Goal: Task Accomplishment & Management: Manage account settings

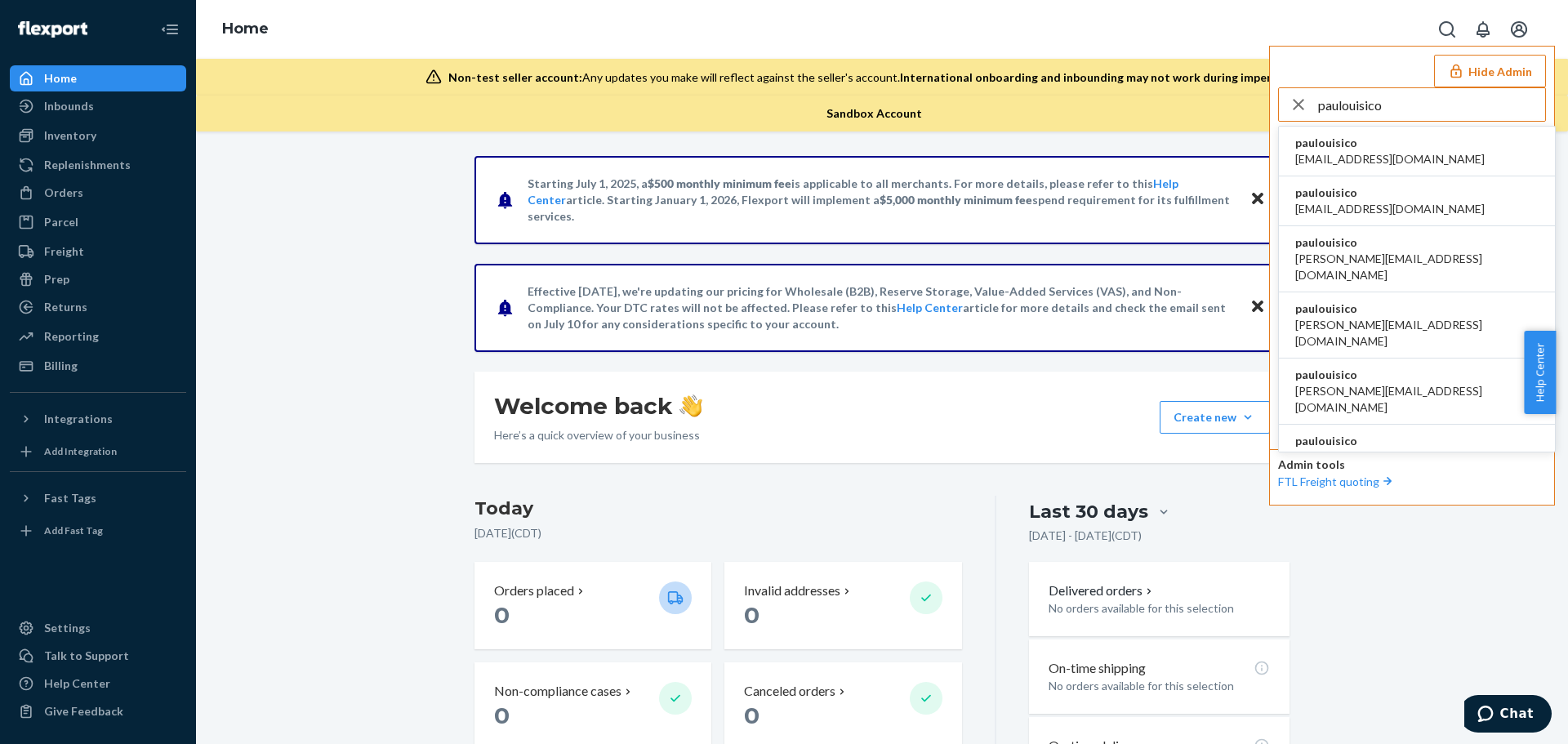
type input "paulouisico"
click at [1377, 153] on li "paulouisico al@ouisi.co" at bounding box center [1417, 151] width 276 height 49
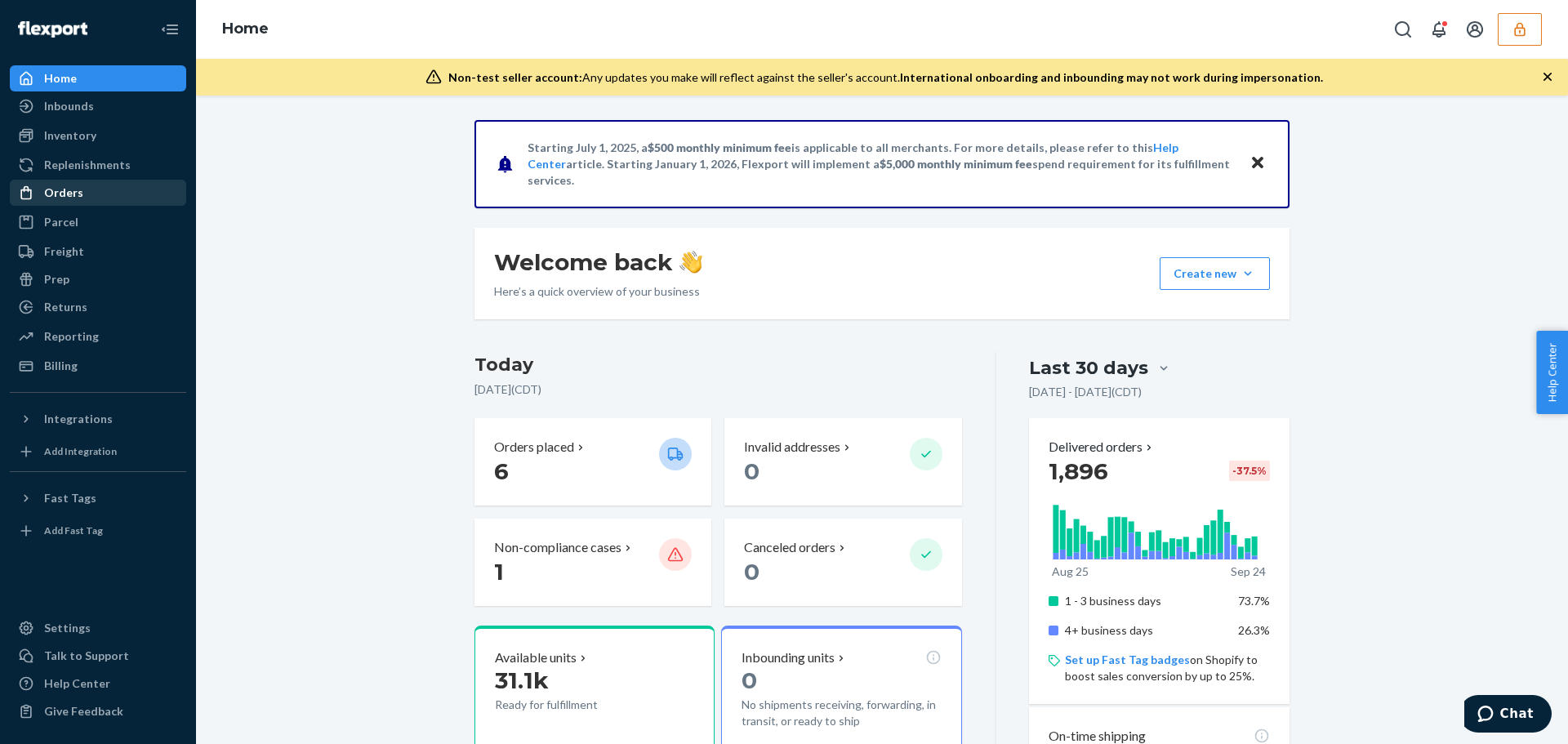
click at [88, 196] on div "Orders" at bounding box center [97, 193] width 173 height 23
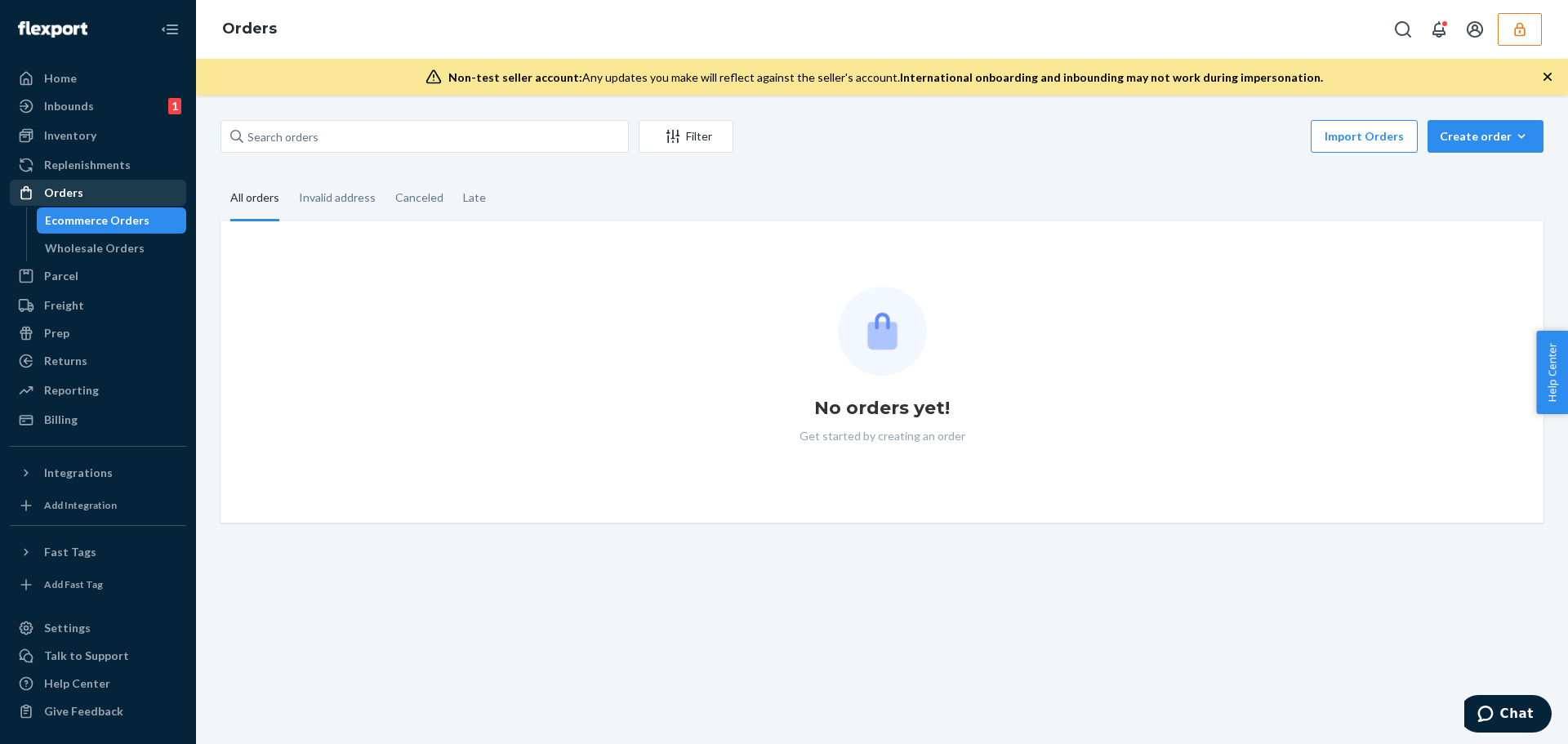
click at [67, 192] on div "Orders" at bounding box center [64, 192] width 39 height 16
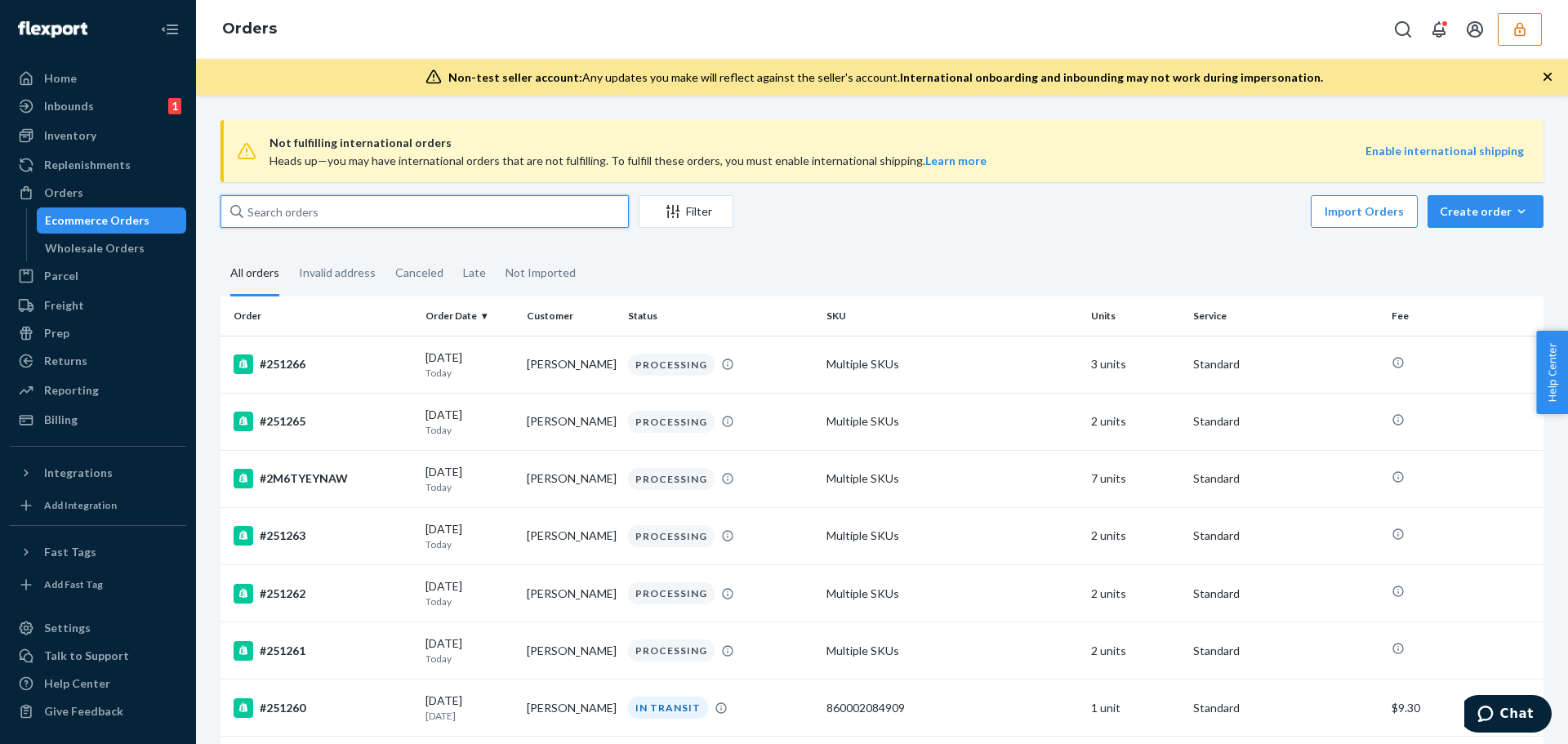
click at [358, 212] on input "text" at bounding box center [424, 212] width 409 height 32
paste input "137250597"
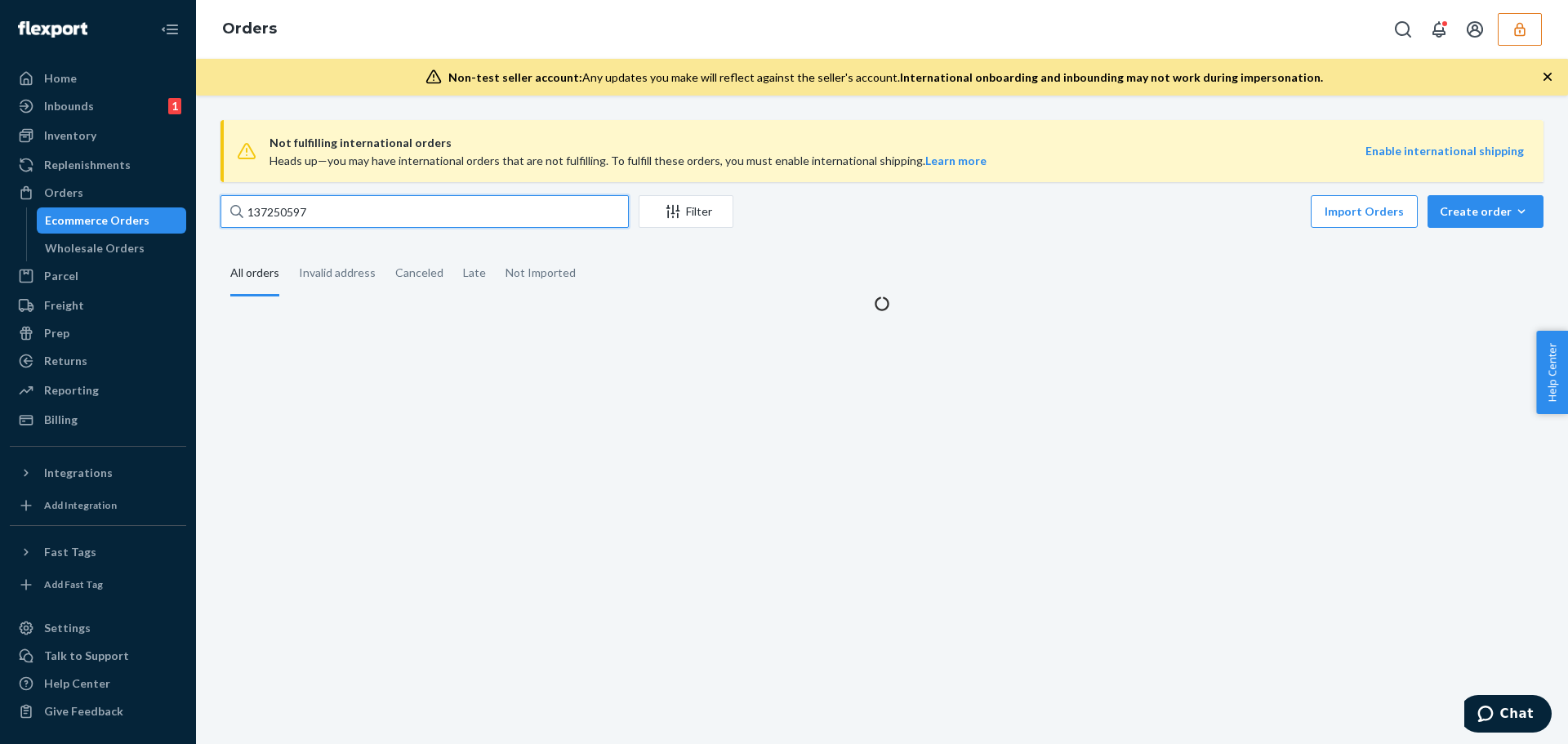
type input "137250597"
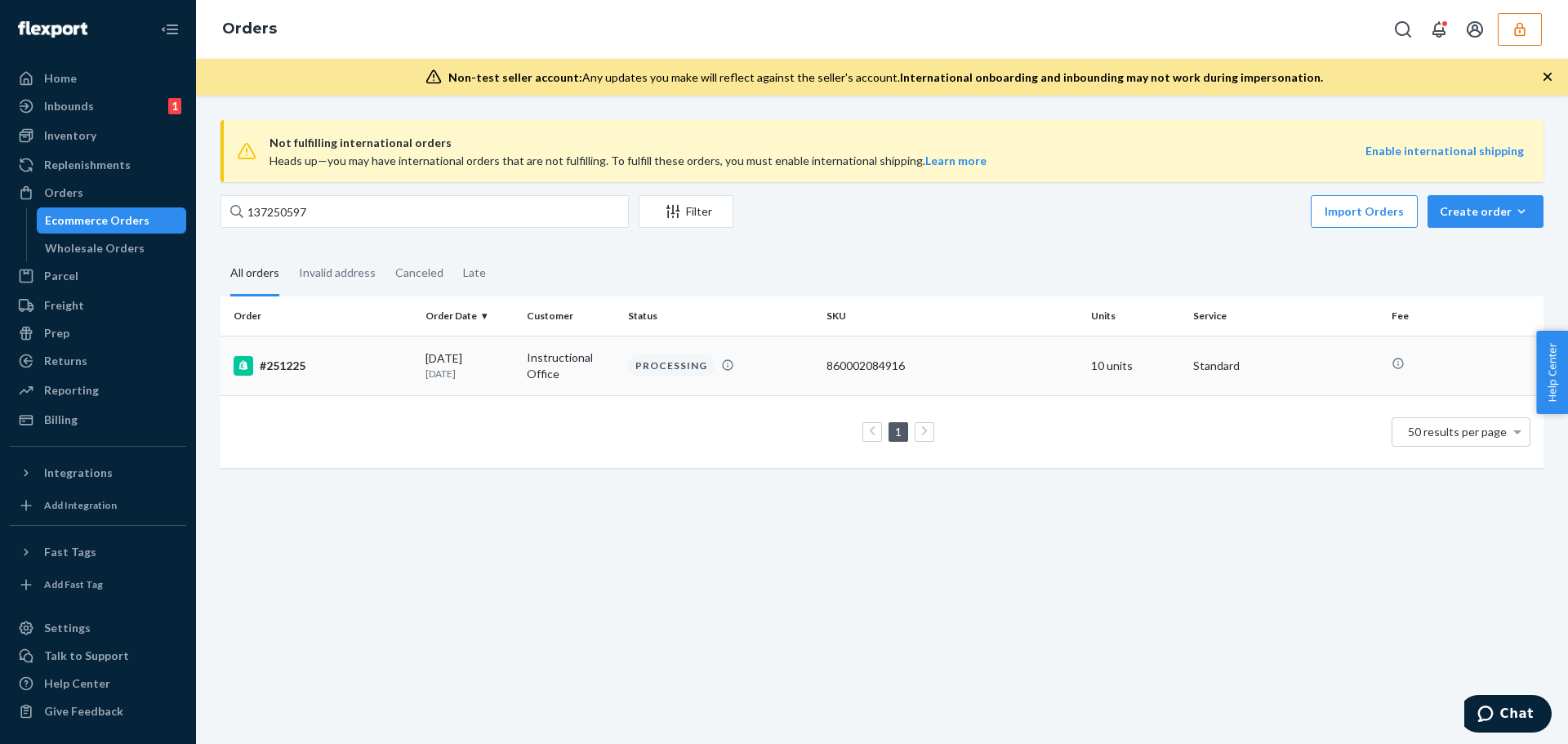
click at [395, 374] on div "#251225" at bounding box center [323, 365] width 179 height 20
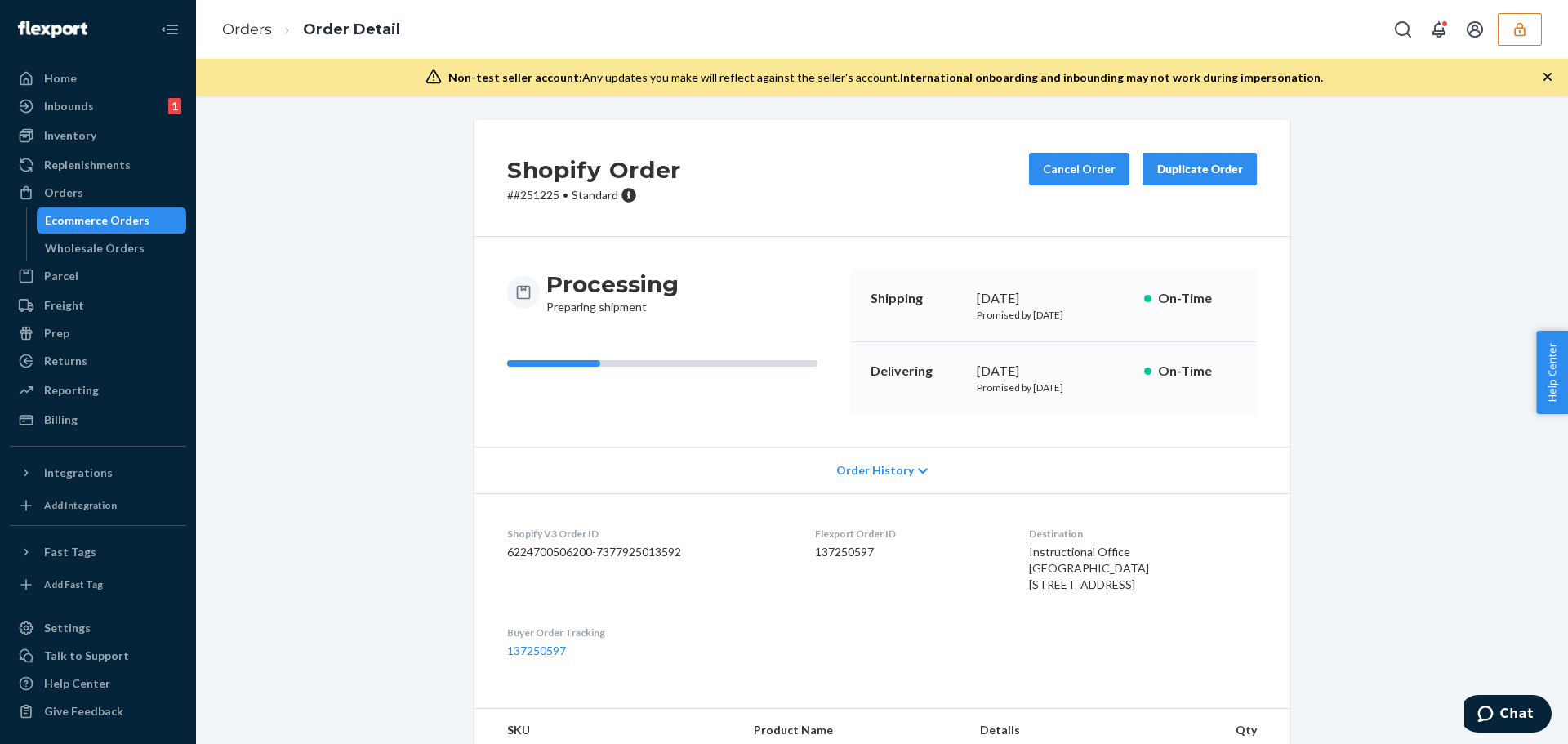
click at [1504, 167] on div "Shopify Order # #251225 • Standard Cancel Order Duplicate Order Processing Prep…" at bounding box center [882, 654] width 1348 height 1069
click at [1515, 32] on icon "button" at bounding box center [1519, 29] width 10 height 14
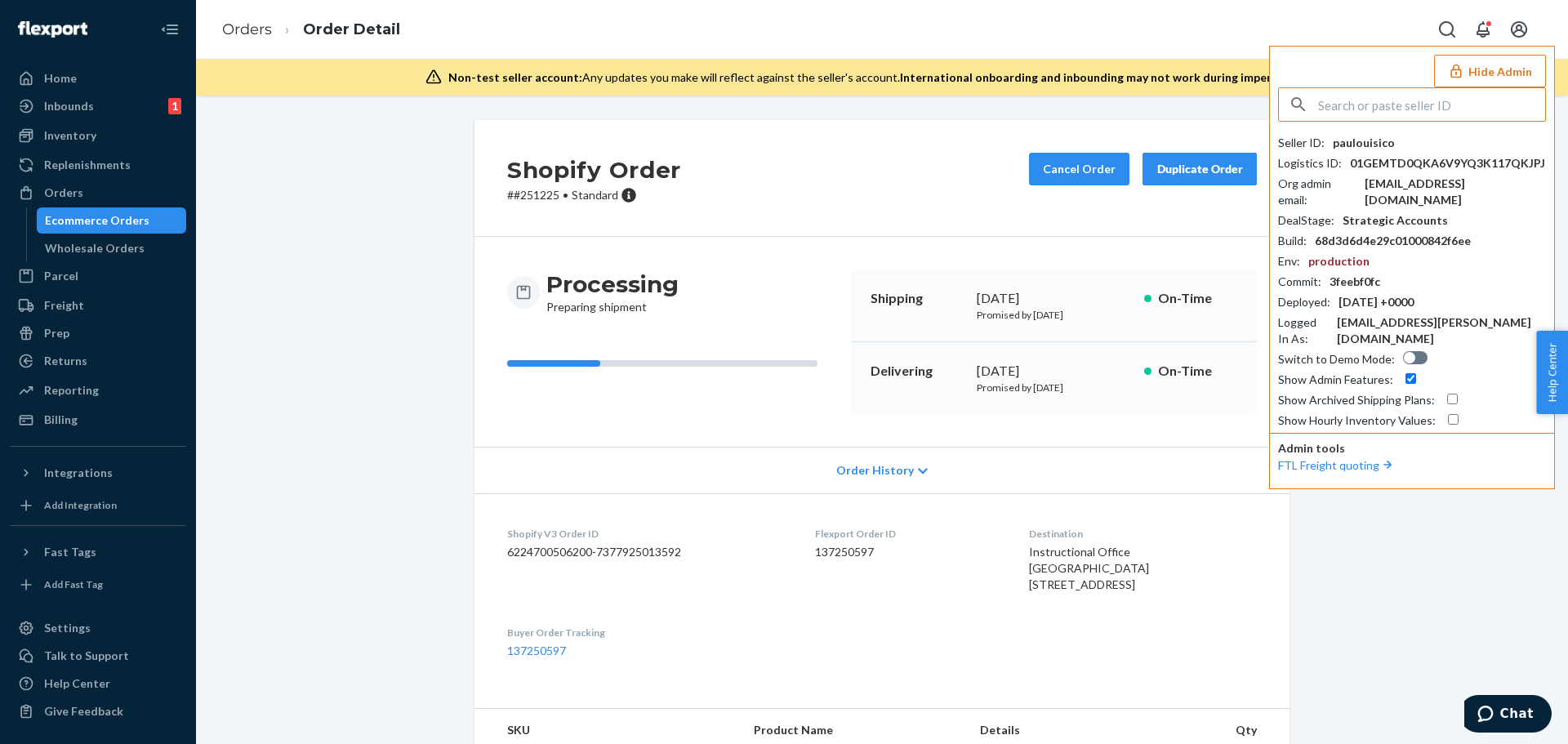
click at [1350, 113] on input "text" at bounding box center [1432, 104] width 227 height 32
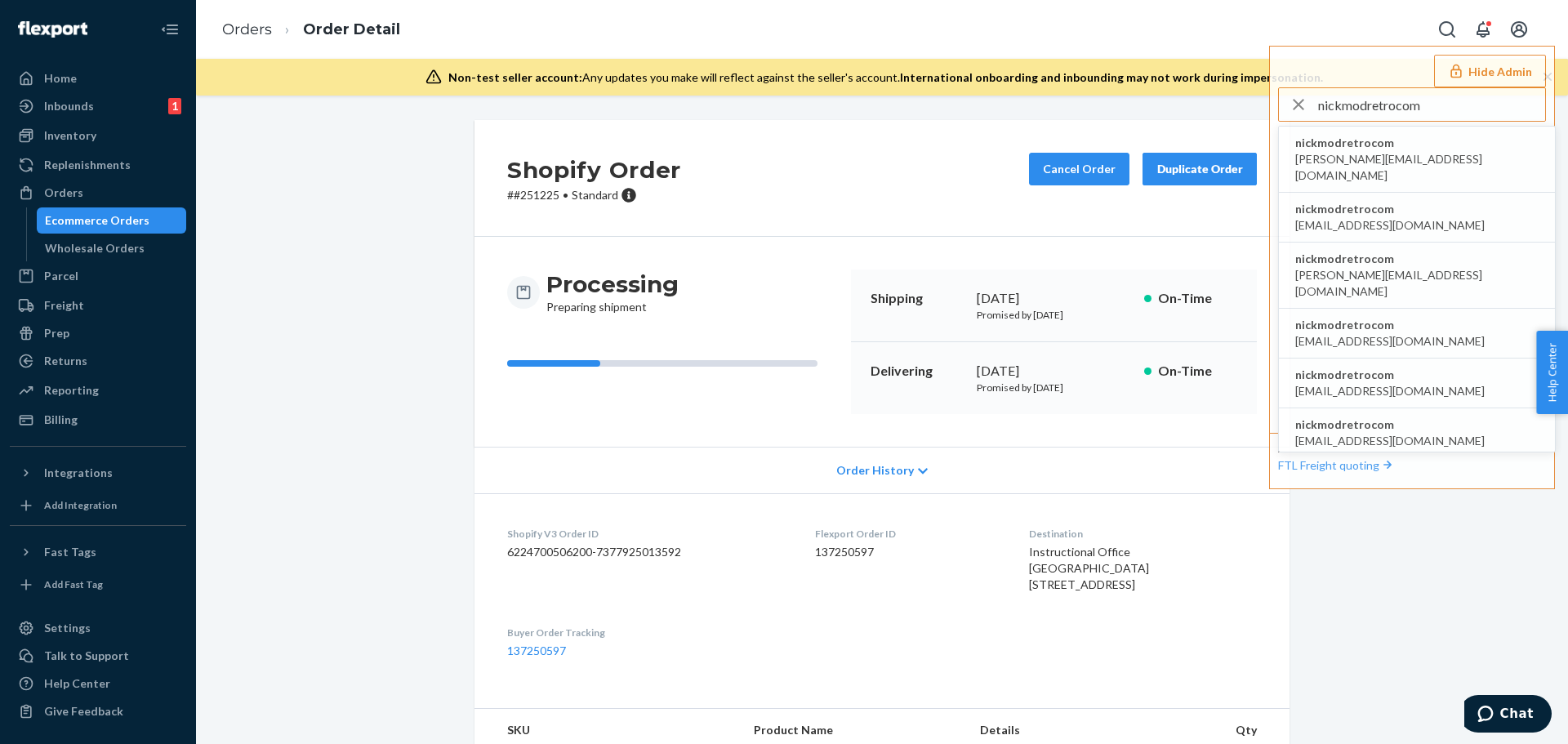
type input "nickmodretrocom"
click at [1361, 148] on span "nickmodretrocom" at bounding box center [1416, 142] width 243 height 16
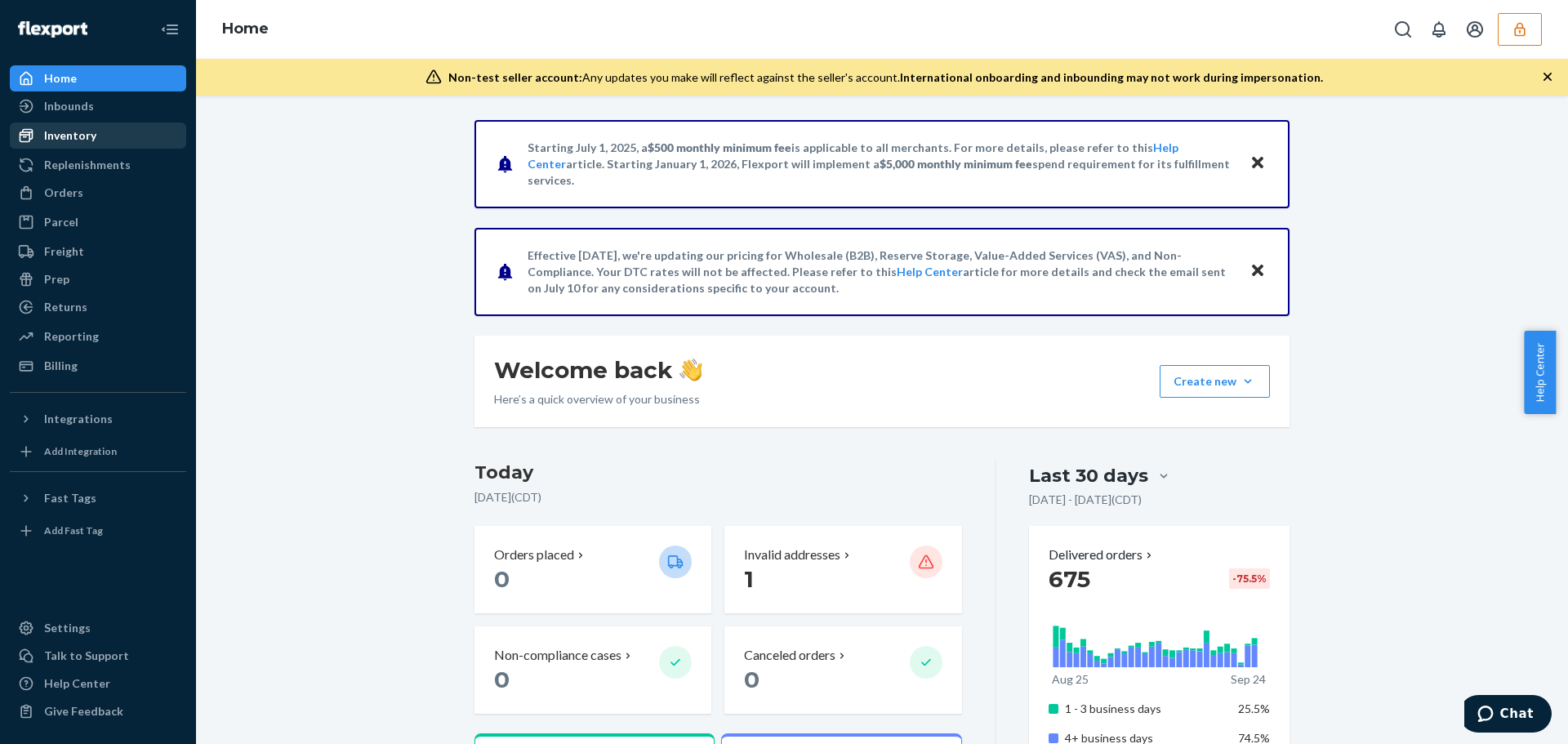
click at [54, 143] on div "Inventory" at bounding box center [70, 135] width 52 height 16
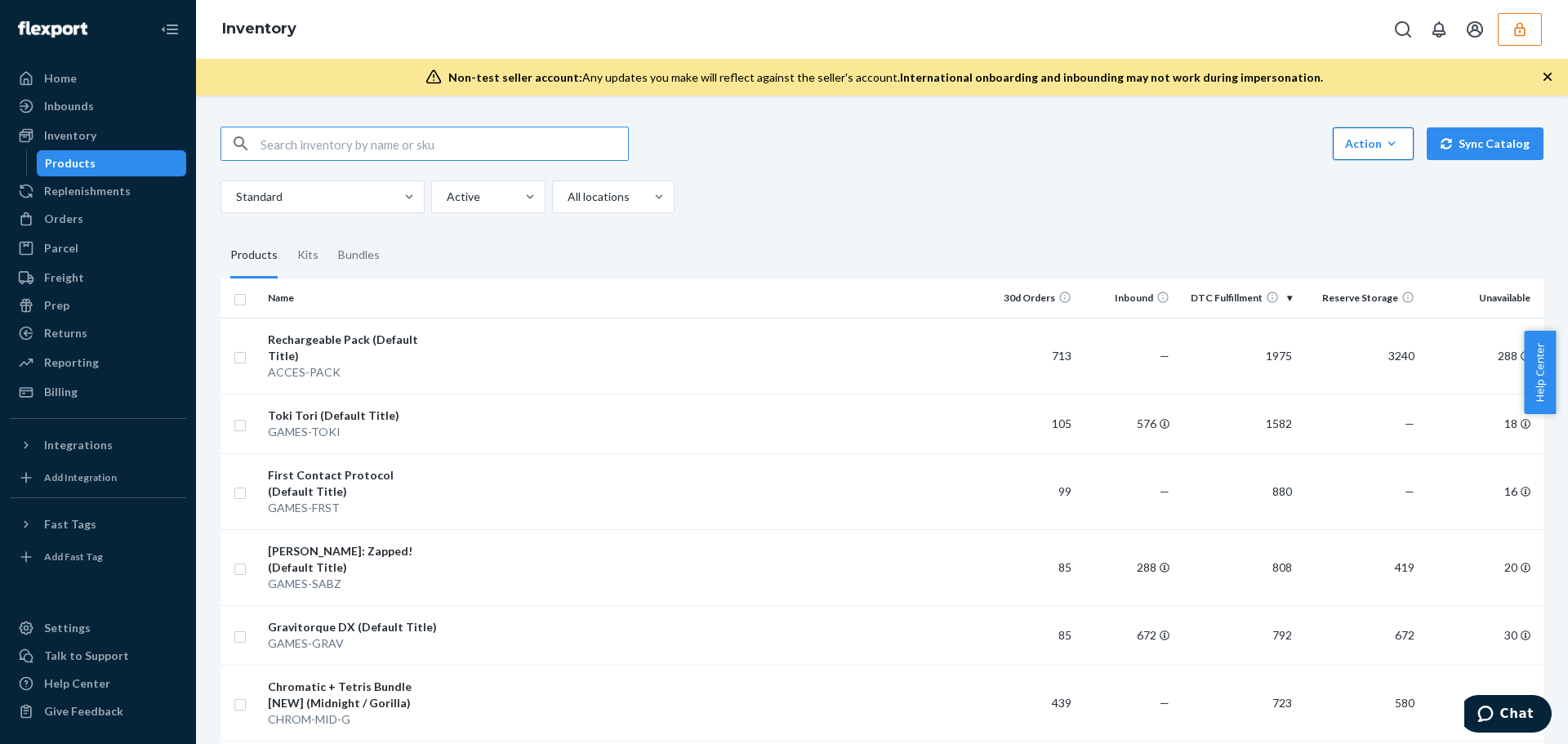
click at [1385, 149] on icon "button" at bounding box center [1391, 143] width 16 height 16
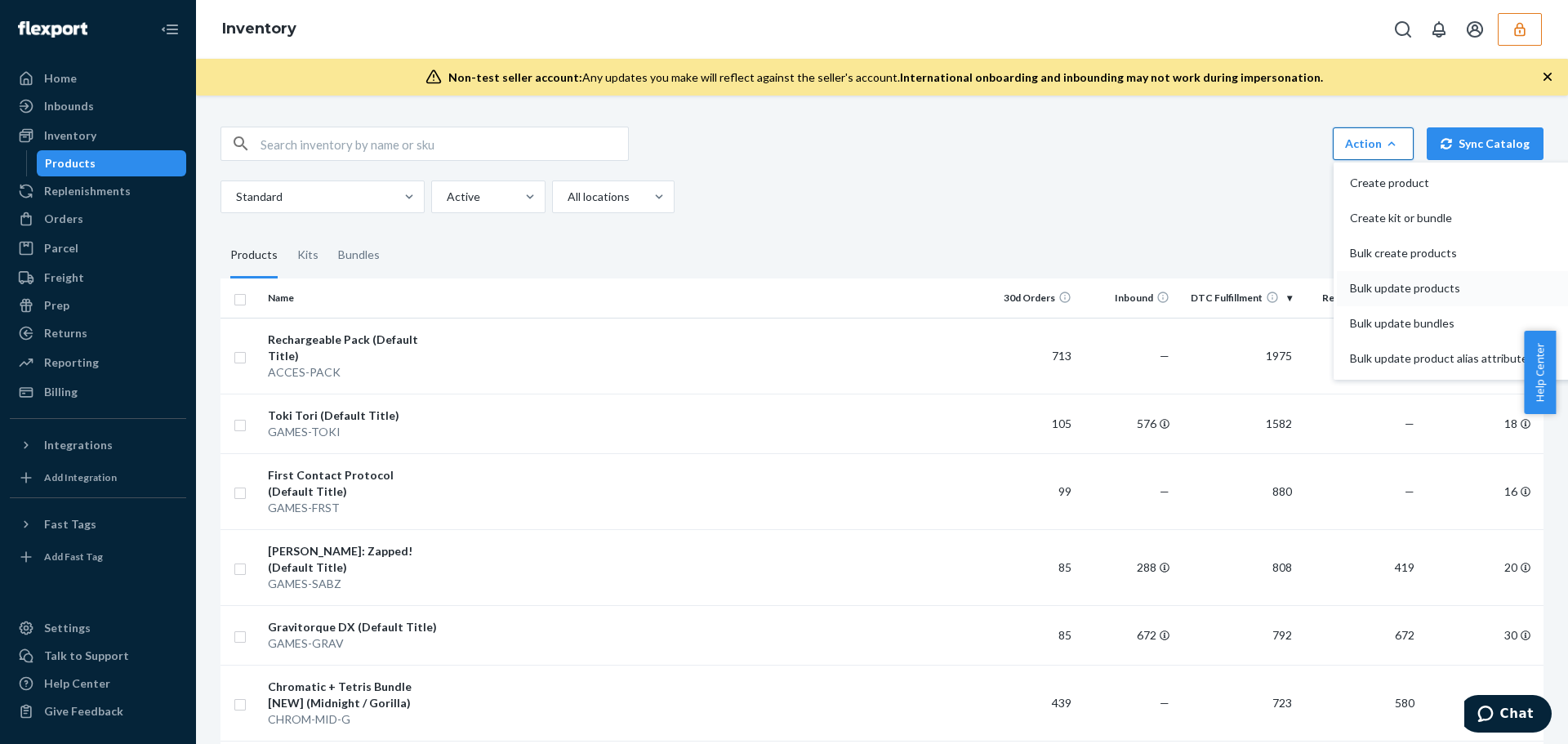
click at [1408, 292] on span "Bulk update products" at bounding box center [1439, 288] width 178 height 11
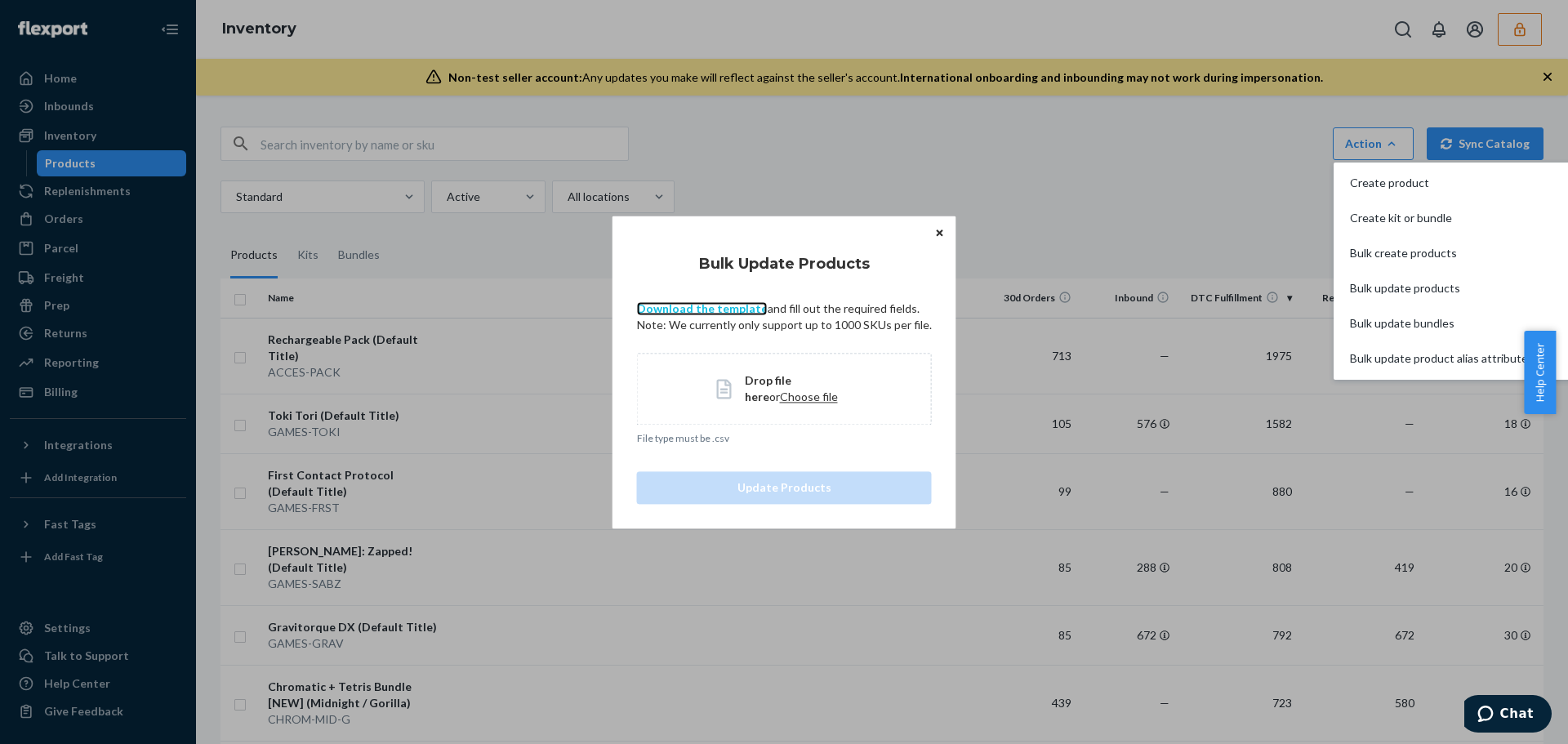
click at [700, 305] on link "Download the template" at bounding box center [702, 308] width 131 height 14
click at [1488, 96] on div "Bulk Update Products Download the template and fill out the required fields. No…" at bounding box center [784, 372] width 1568 height 744
click at [781, 398] on span "Choose file" at bounding box center [809, 397] width 58 height 14
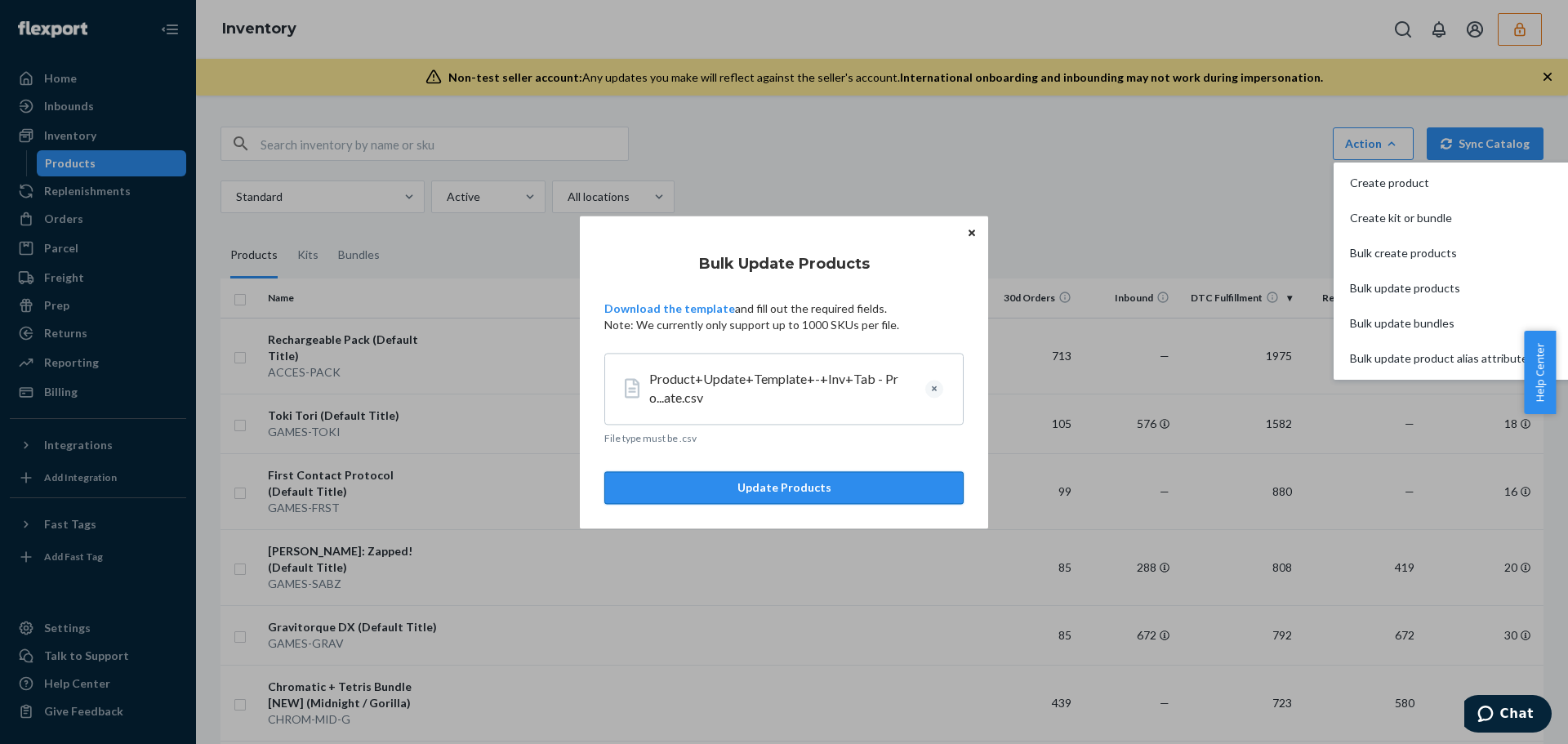
click at [868, 485] on button "Update Products" at bounding box center [783, 487] width 359 height 32
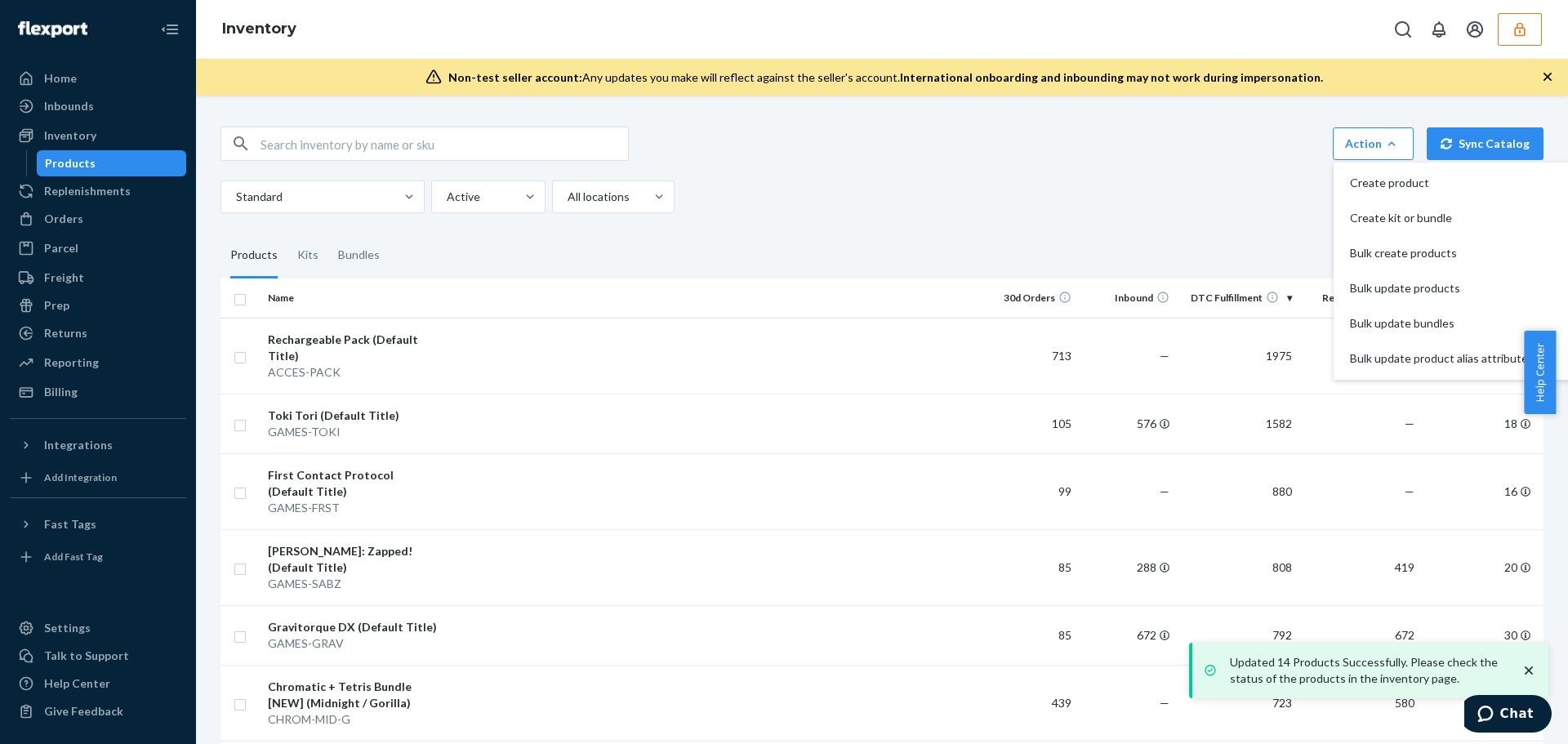
click at [1022, 175] on div "Action Create product Create kit or bundle Bulk create products Bulk update pro…" at bounding box center [881, 169] width 1323 height 86
click at [335, 148] on input "text" at bounding box center [444, 143] width 368 height 32
paste input "D4BPQ7HV9WF"
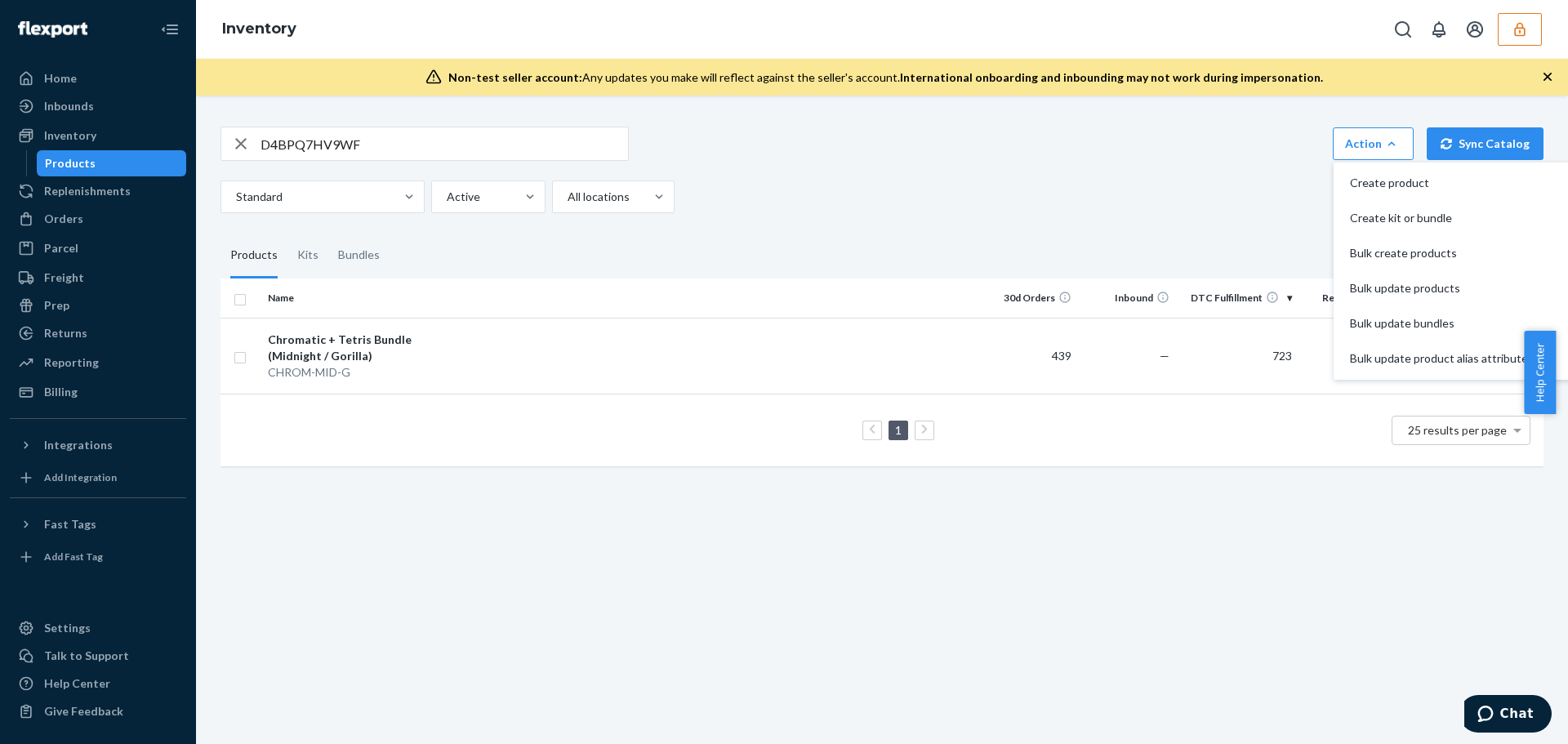
click at [342, 142] on input "D4BPQ7HV9WF" at bounding box center [444, 143] width 368 height 32
paste input "HBNPWN77G4"
type input "DHBNPWN77G4"
